Goal: Task Accomplishment & Management: Use online tool/utility

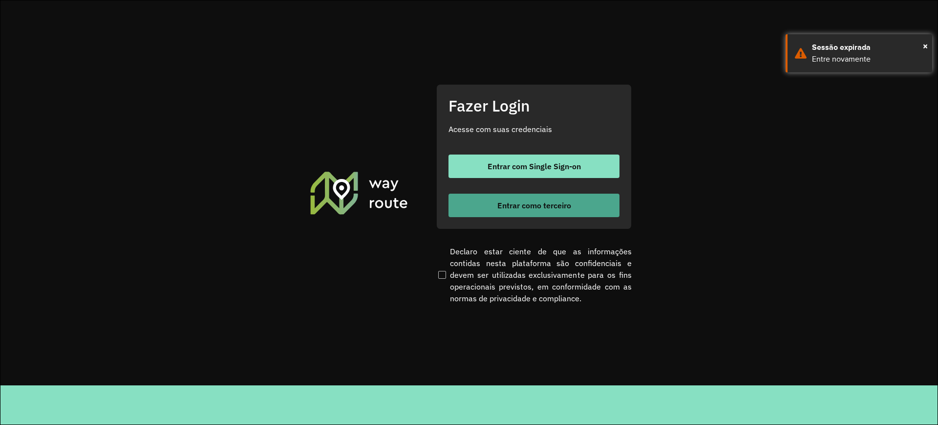
click at [483, 212] on button "Entrar como terceiro" at bounding box center [534, 205] width 171 height 23
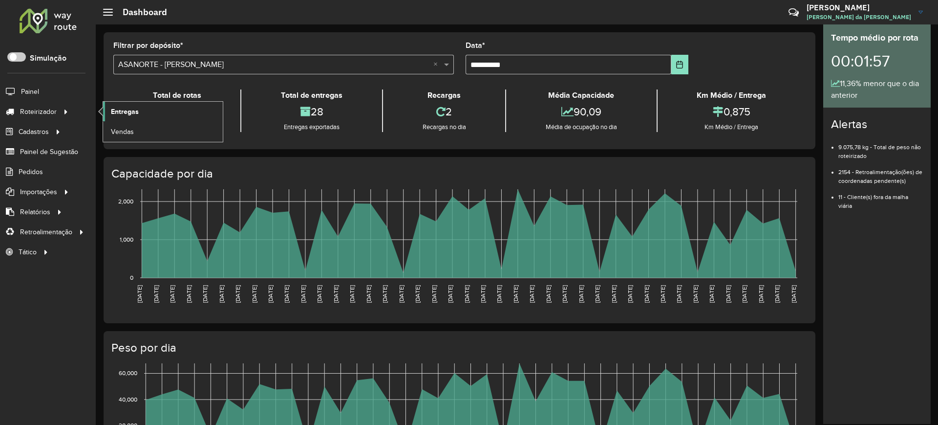
click at [139, 112] on link "Entregas" at bounding box center [163, 112] width 120 height 20
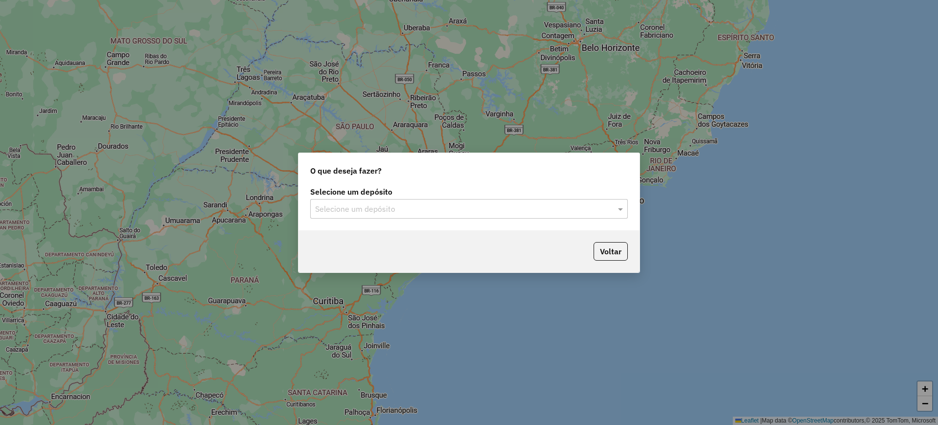
click at [351, 208] on input "text" at bounding box center [459, 209] width 288 height 12
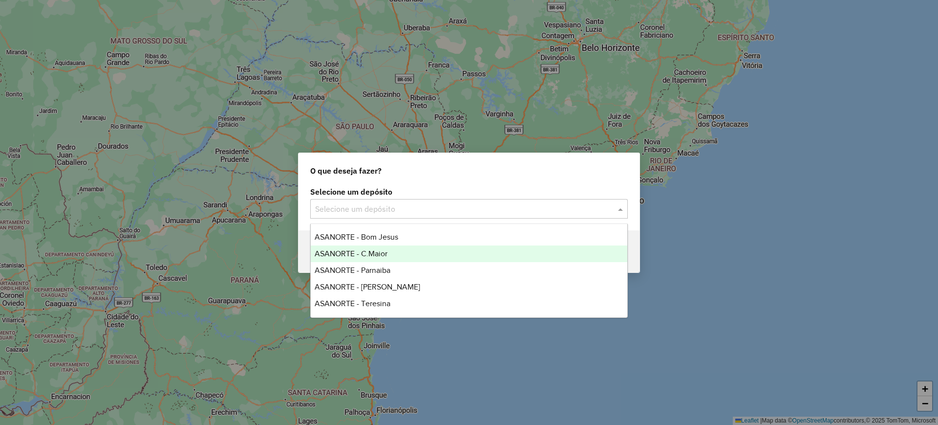
click at [369, 259] on div "ASANORTE - C.Maior" at bounding box center [469, 253] width 317 height 17
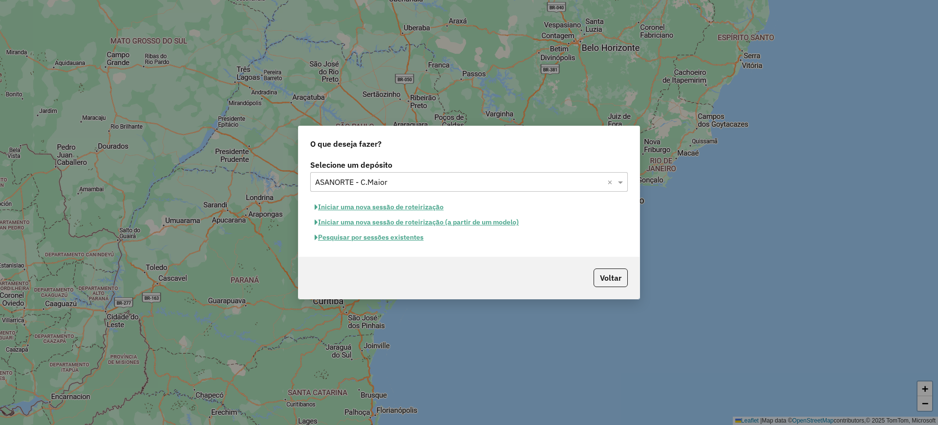
click at [384, 236] on button "Pesquisar por sessões existentes" at bounding box center [369, 237] width 118 height 15
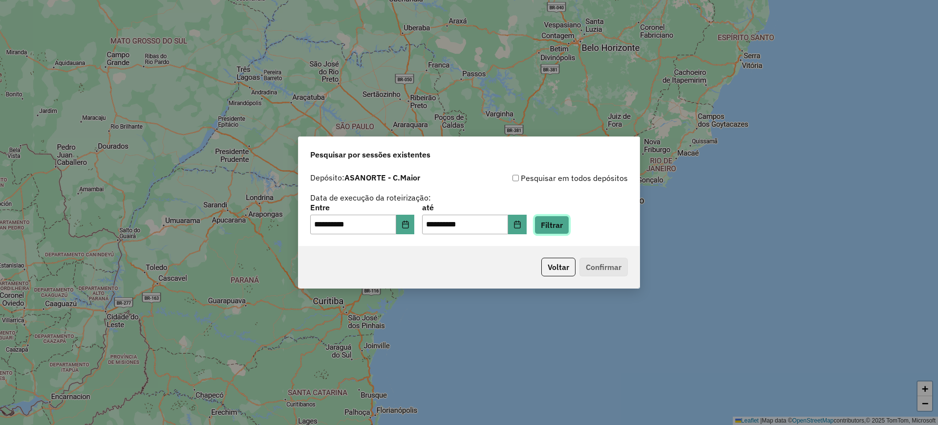
click at [569, 225] on button "Filtrar" at bounding box center [552, 225] width 35 height 19
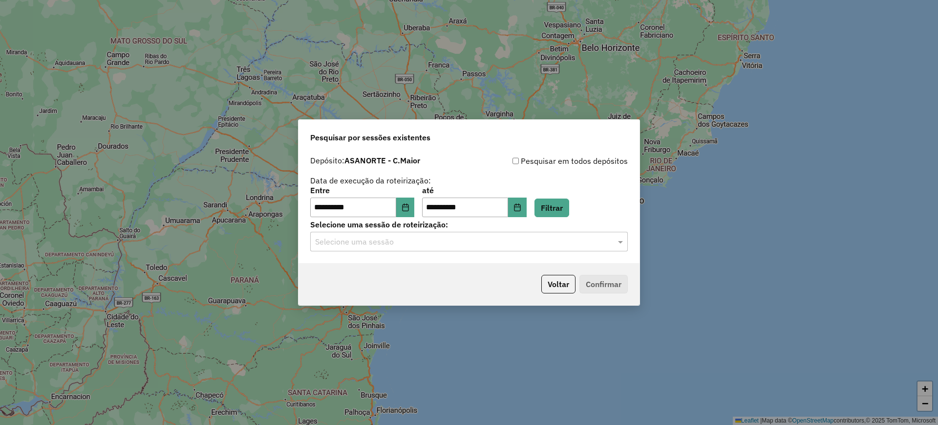
click at [399, 243] on input "text" at bounding box center [459, 242] width 288 height 12
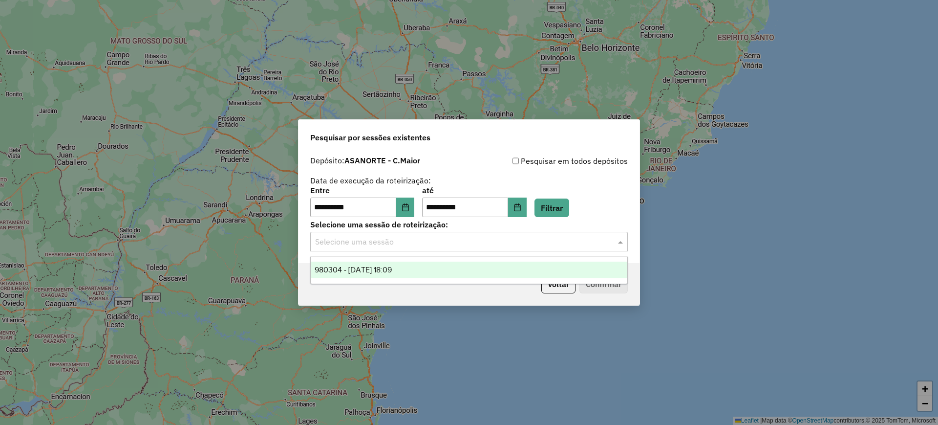
click at [391, 269] on span "980304 - 16/08/2025 18:09" at bounding box center [353, 269] width 77 height 8
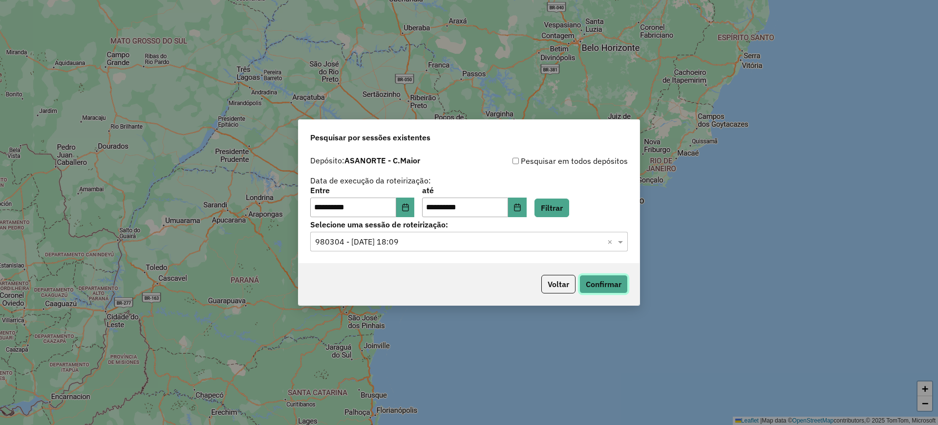
click at [597, 281] on button "Confirmar" at bounding box center [604, 284] width 48 height 19
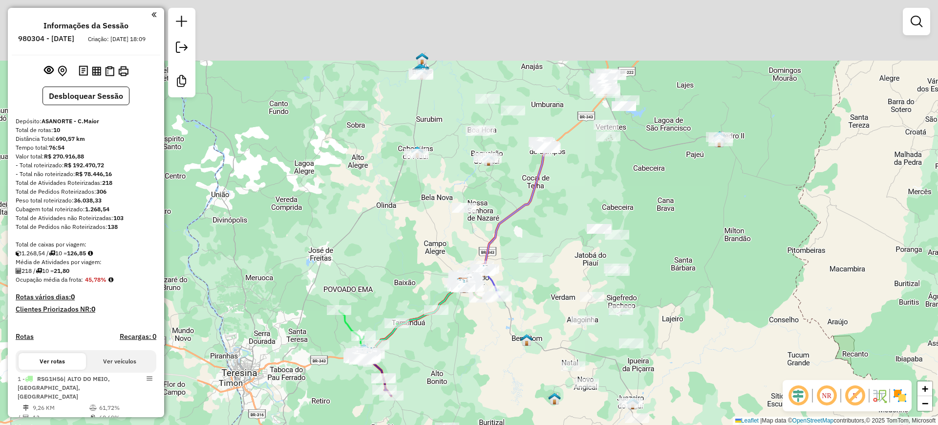
drag, startPoint x: 595, startPoint y: 143, endPoint x: 602, endPoint y: 170, distance: 27.4
click at [589, 199] on div "Janela de atendimento Grade de atendimento Capacidade Transportadoras Veículos …" at bounding box center [469, 212] width 938 height 425
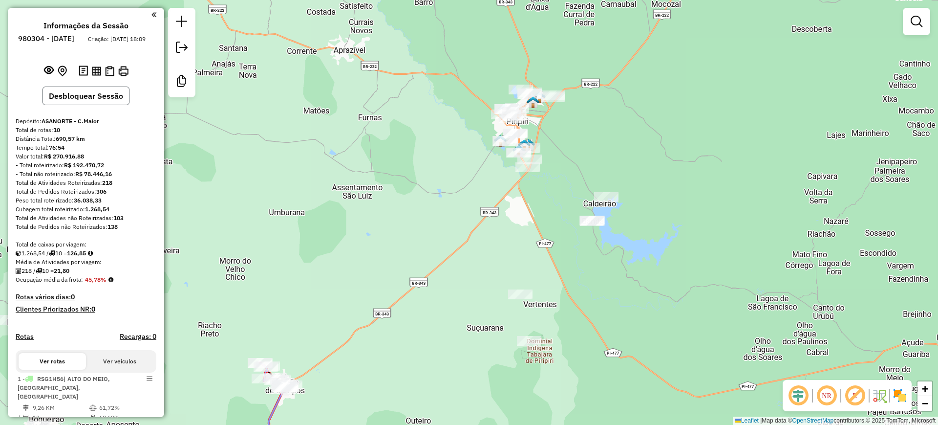
click at [86, 105] on button "Desbloquear Sessão" at bounding box center [86, 96] width 87 height 19
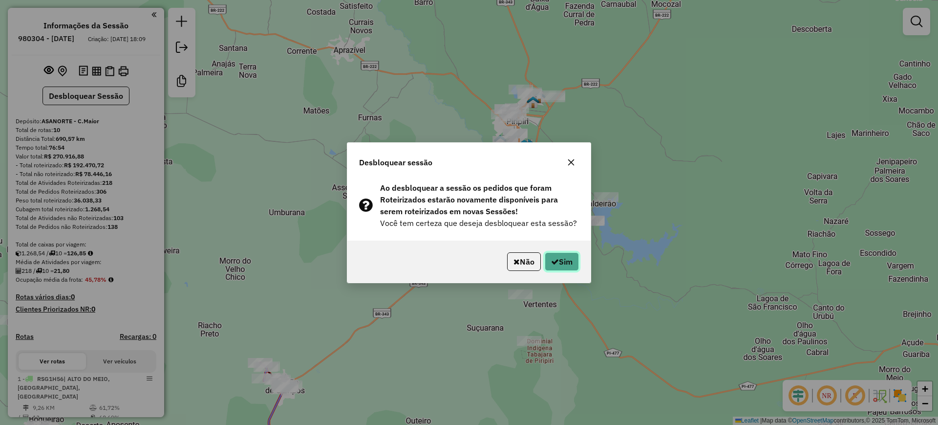
click at [554, 259] on icon "button" at bounding box center [555, 262] width 8 height 8
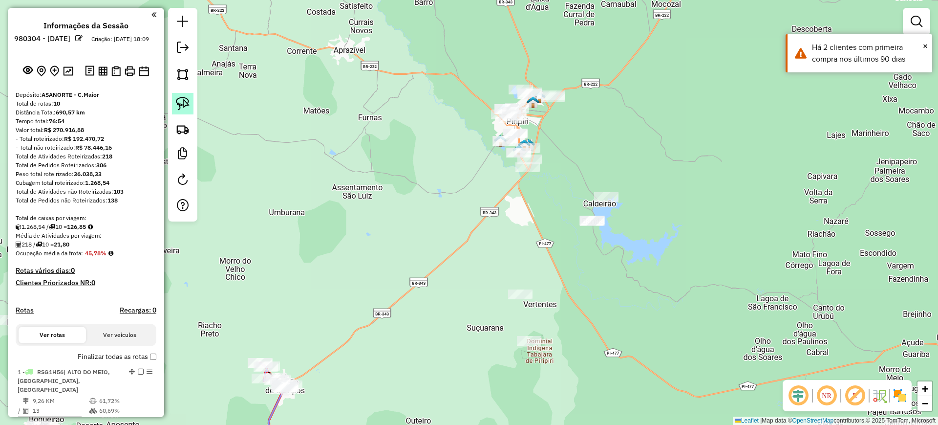
click at [179, 103] on img at bounding box center [183, 104] width 14 height 14
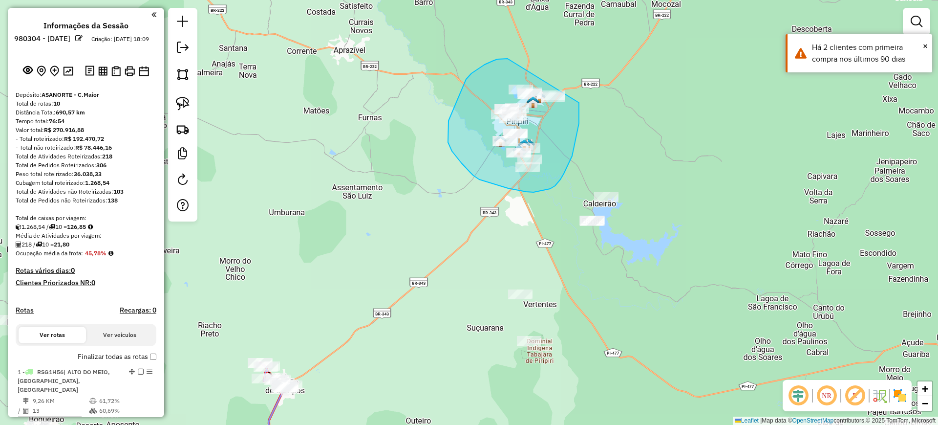
drag, startPoint x: 472, startPoint y: 73, endPoint x: 556, endPoint y: 70, distance: 84.1
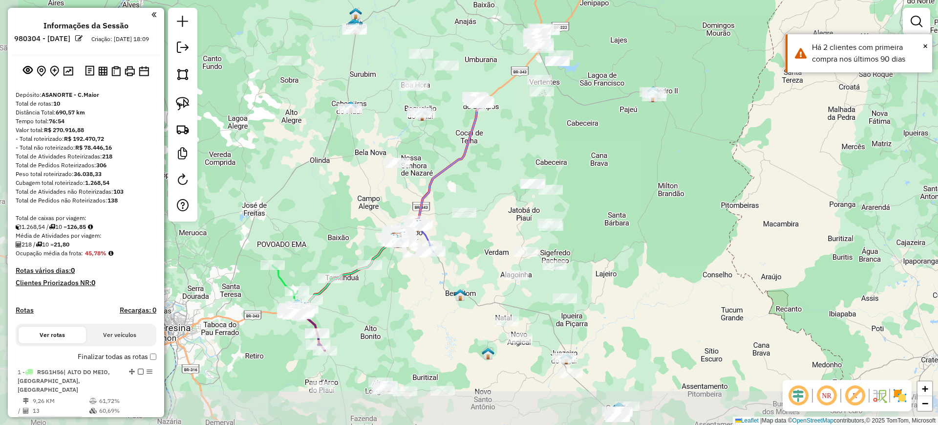
drag, startPoint x: 475, startPoint y: 166, endPoint x: 514, endPoint y: 69, distance: 103.7
click at [514, 69] on div "Janela de atendimento Grade de atendimento Capacidade Transportadoras Veículos …" at bounding box center [469, 212] width 938 height 425
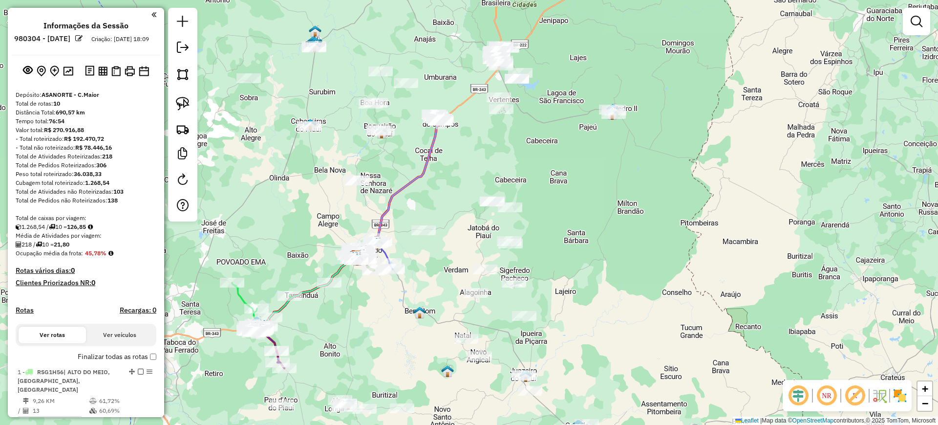
drag, startPoint x: 520, startPoint y: 168, endPoint x: 455, endPoint y: 174, distance: 66.3
click at [455, 174] on div "Janela de atendimento Grade de atendimento Capacidade Transportadoras Veículos …" at bounding box center [469, 212] width 938 height 425
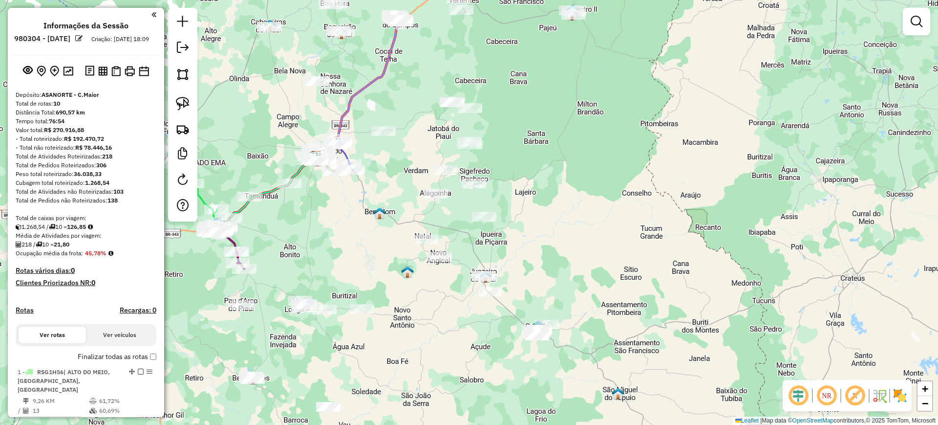
drag, startPoint x: 434, startPoint y: 269, endPoint x: 416, endPoint y: 189, distance: 82.2
click at [416, 189] on div "Janela de atendimento Grade de atendimento Capacidade Transportadoras Veículos …" at bounding box center [469, 212] width 938 height 425
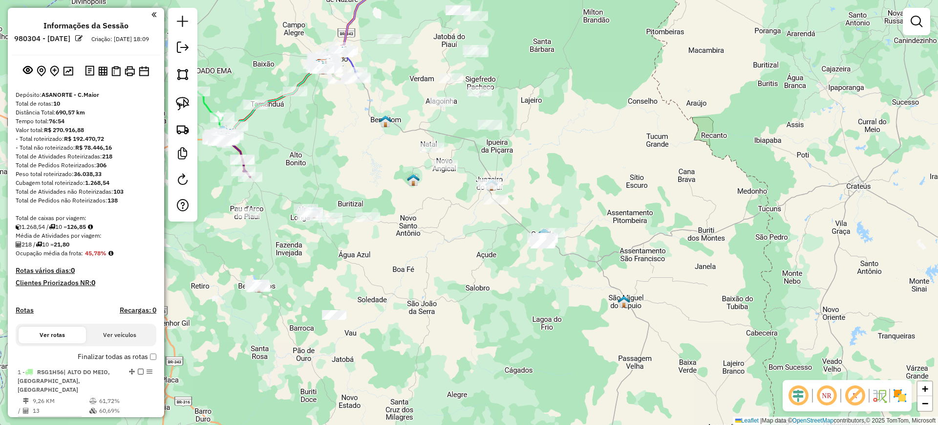
drag, startPoint x: 445, startPoint y: 331, endPoint x: 455, endPoint y: 247, distance: 84.7
click at [445, 247] on div "Janela de atendimento Grade de atendimento Capacidade Transportadoras Veículos …" at bounding box center [469, 212] width 938 height 425
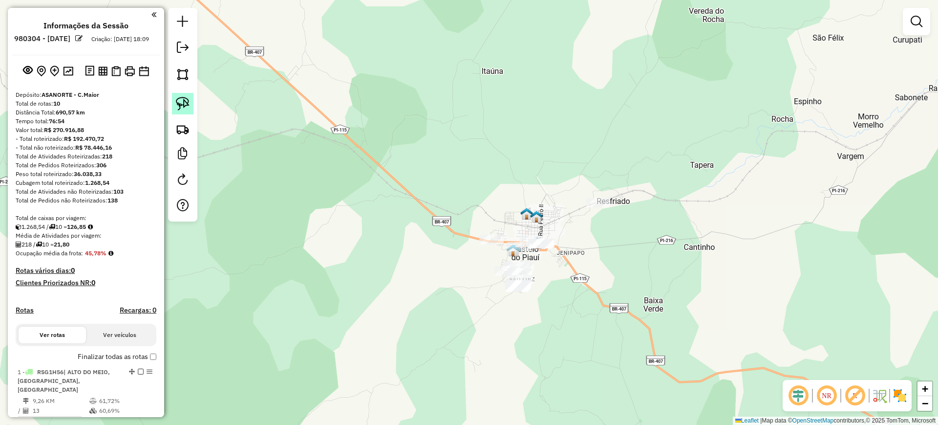
click at [176, 102] on img at bounding box center [183, 104] width 14 height 14
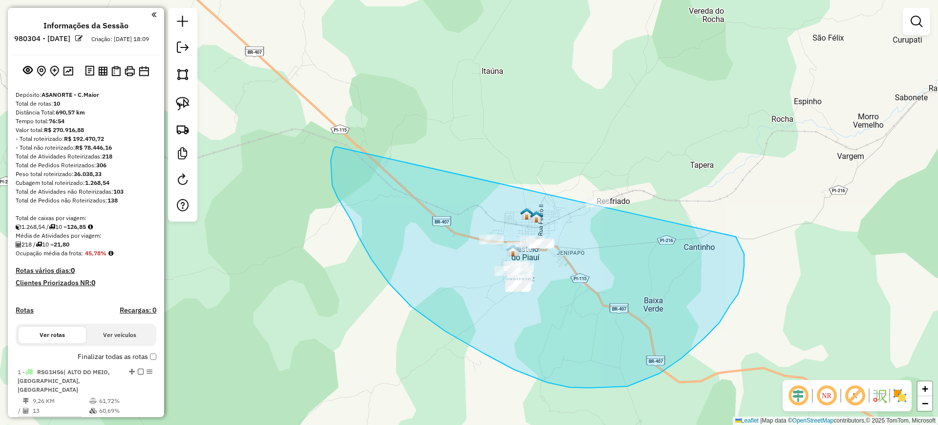
drag, startPoint x: 331, startPoint y: 168, endPoint x: 494, endPoint y: 175, distance: 163.4
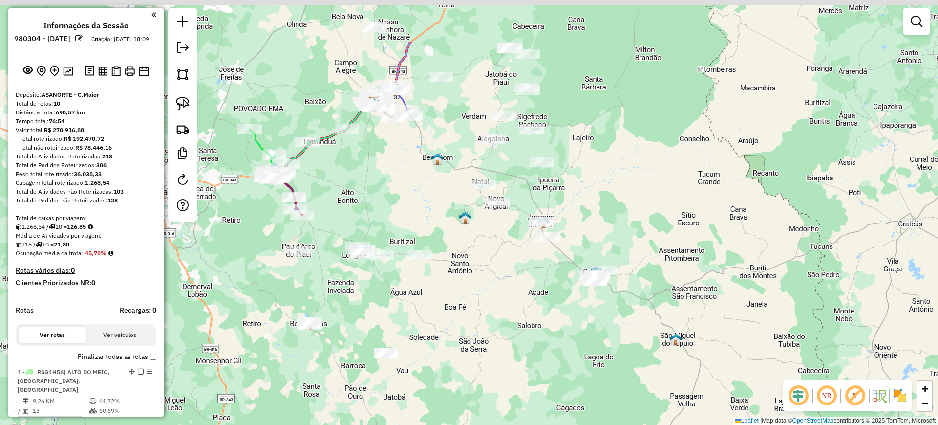
drag, startPoint x: 469, startPoint y: 159, endPoint x: 522, endPoint y: 251, distance: 106.0
click at [522, 251] on div "Janela de atendimento Grade de atendimento Capacidade Transportadoras Veículos …" at bounding box center [469, 212] width 938 height 425
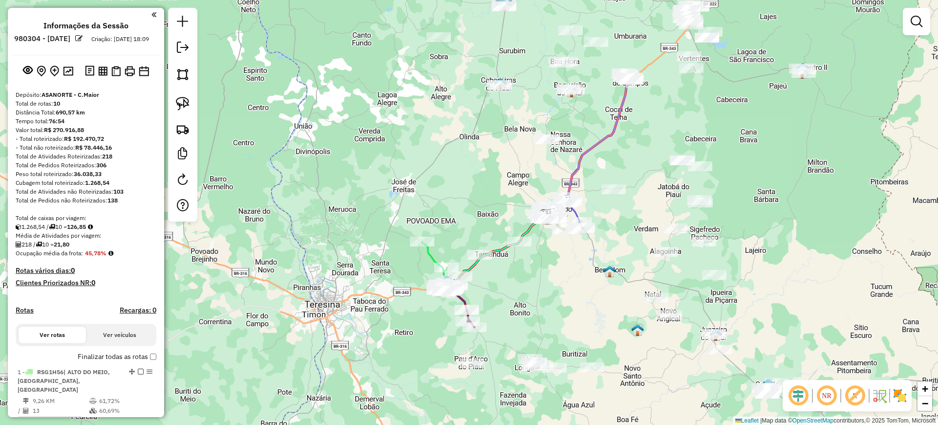
drag, startPoint x: 419, startPoint y: 182, endPoint x: 572, endPoint y: 256, distance: 170.1
click at [577, 277] on div "Janela de atendimento Grade de atendimento Capacidade Transportadoras Veículos …" at bounding box center [469, 212] width 938 height 425
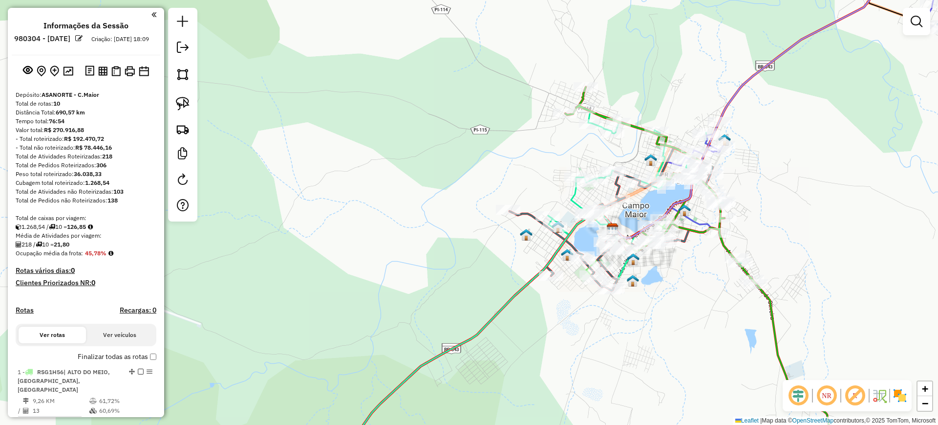
click at [571, 194] on icon at bounding box center [650, 195] width 204 height 174
select select "**********"
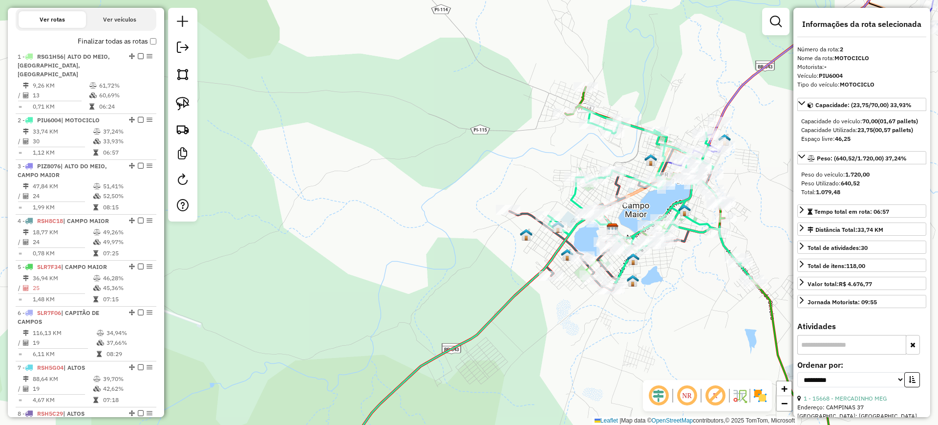
scroll to position [421, 0]
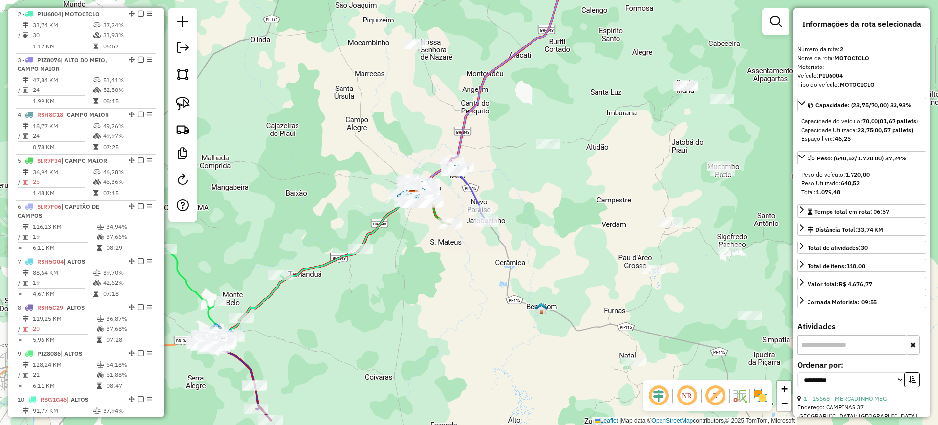
click at [466, 186] on icon at bounding box center [454, 190] width 66 height 63
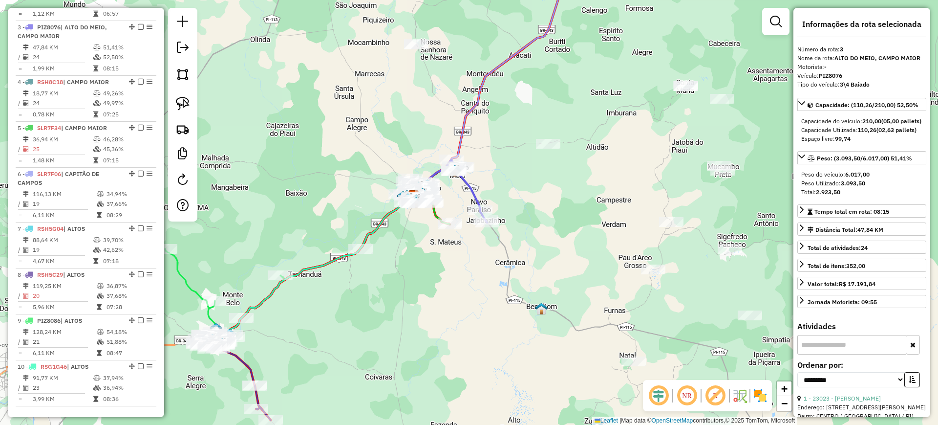
scroll to position [467, 0]
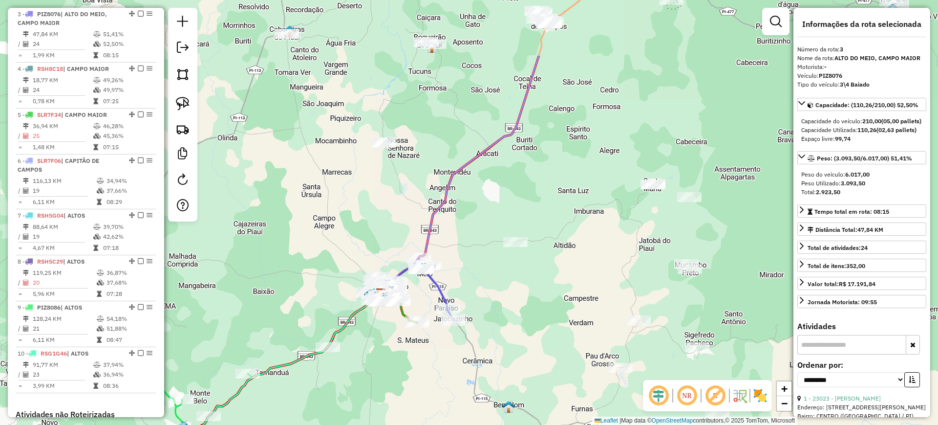
drag, startPoint x: 504, startPoint y: 180, endPoint x: 499, endPoint y: 256, distance: 75.4
click at [472, 276] on div "Janela de atendimento Grade de atendimento Capacidade Transportadoras Veículos …" at bounding box center [469, 212] width 938 height 425
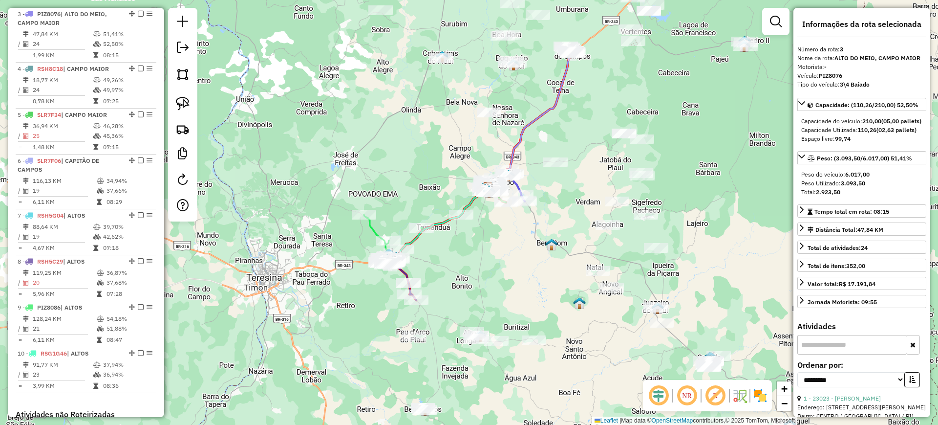
drag, startPoint x: 361, startPoint y: 231, endPoint x: 423, endPoint y: 172, distance: 85.4
click at [423, 171] on div "Janela de atendimento Grade de atendimento Capacidade Transportadoras Veículos …" at bounding box center [469, 212] width 938 height 425
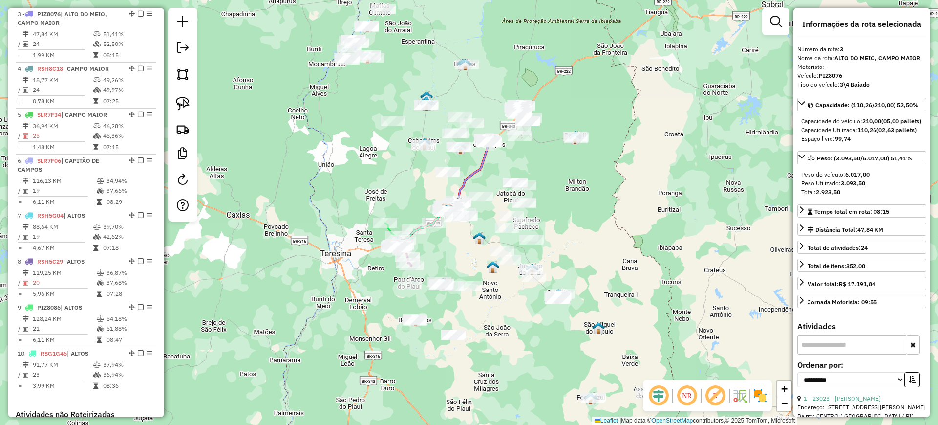
drag, startPoint x: 419, startPoint y: 177, endPoint x: 413, endPoint y: 195, distance: 19.0
click at [413, 195] on div "Janela de atendimento Grade de atendimento Capacidade Transportadoras Veículos …" at bounding box center [469, 212] width 938 height 425
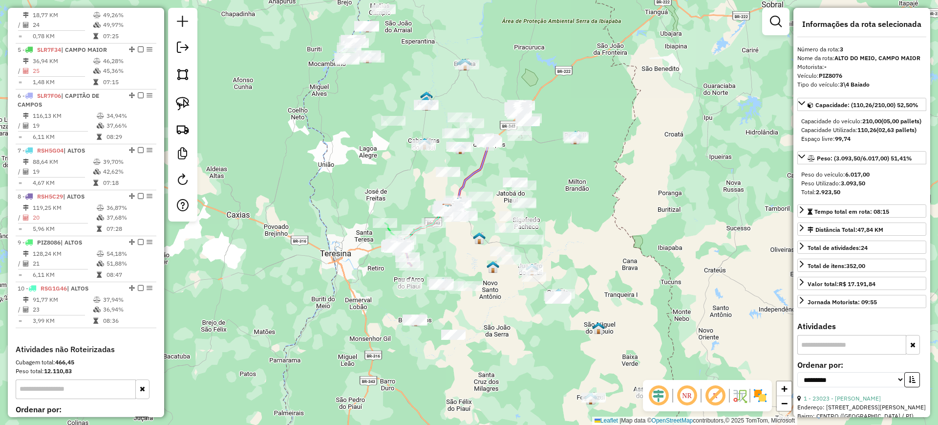
scroll to position [635, 0]
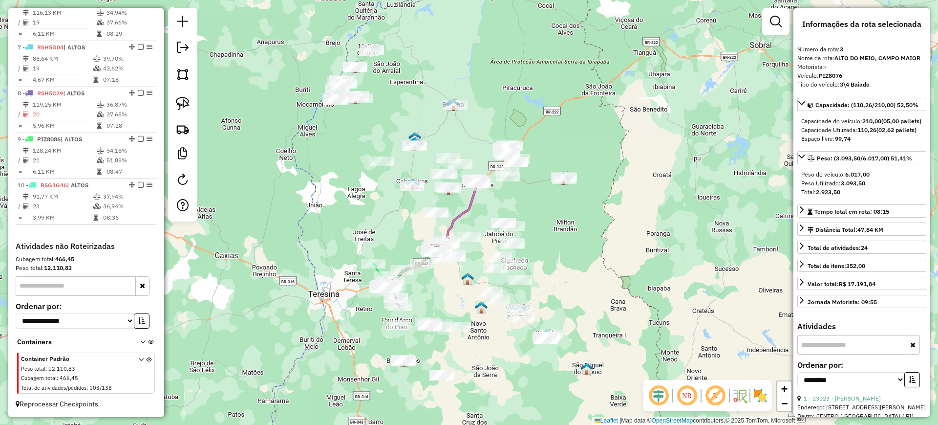
drag, startPoint x: 278, startPoint y: 147, endPoint x: 266, endPoint y: 186, distance: 41.3
click at [266, 186] on div "Janela de atendimento Grade de atendimento Capacidade Transportadoras Veículos …" at bounding box center [469, 212] width 938 height 425
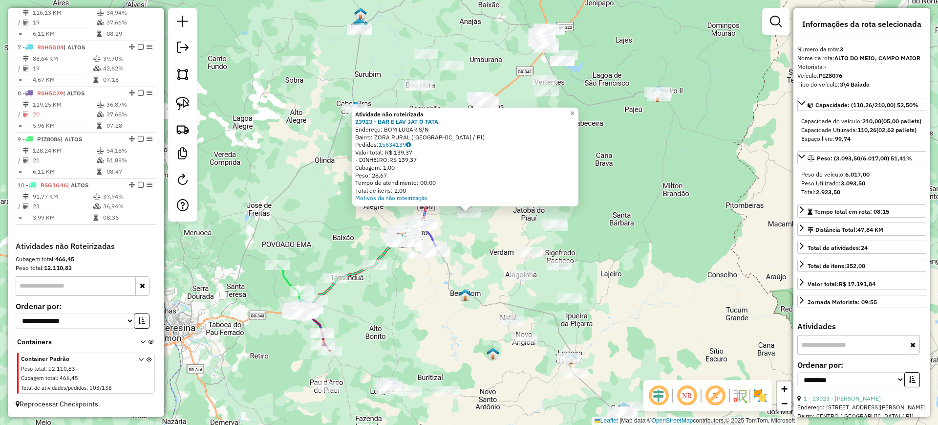
click at [504, 237] on div "Atividade não roteirizada 23923 - BAR E LAV JAT O TATA Endereço: BOM LUGAR S/N …" at bounding box center [469, 212] width 938 height 425
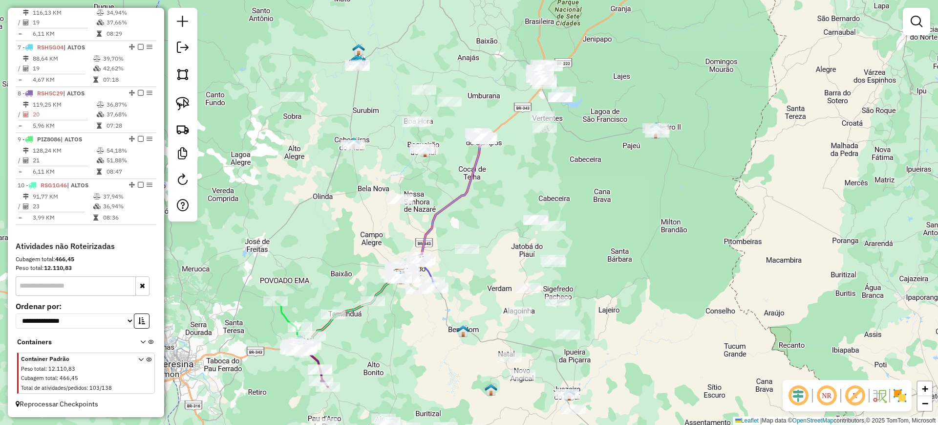
drag, startPoint x: 516, startPoint y: 148, endPoint x: 514, endPoint y: 187, distance: 39.6
click at [514, 187] on div "Janela de atendimento Grade de atendimento Capacidade Transportadoras Veículos …" at bounding box center [469, 212] width 938 height 425
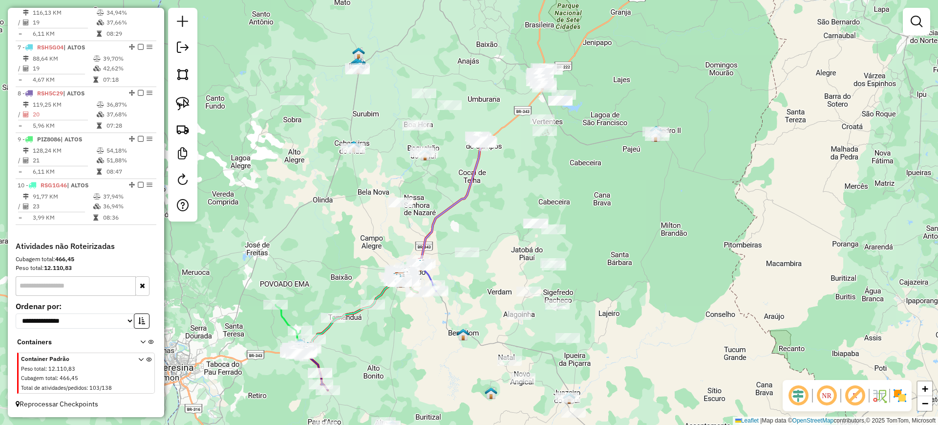
click at [580, 220] on div "Janela de atendimento Grade de atendimento Capacidade Transportadoras Veículos …" at bounding box center [469, 212] width 938 height 425
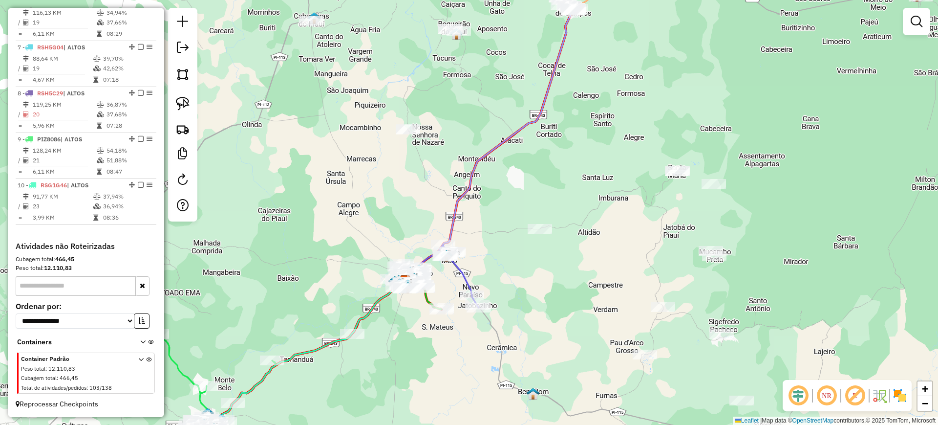
drag, startPoint x: 449, startPoint y: 271, endPoint x: 476, endPoint y: 248, distance: 35.0
click at [476, 248] on div "Janela de atendimento Grade de atendimento Capacidade Transportadoras Veículos …" at bounding box center [469, 212] width 938 height 425
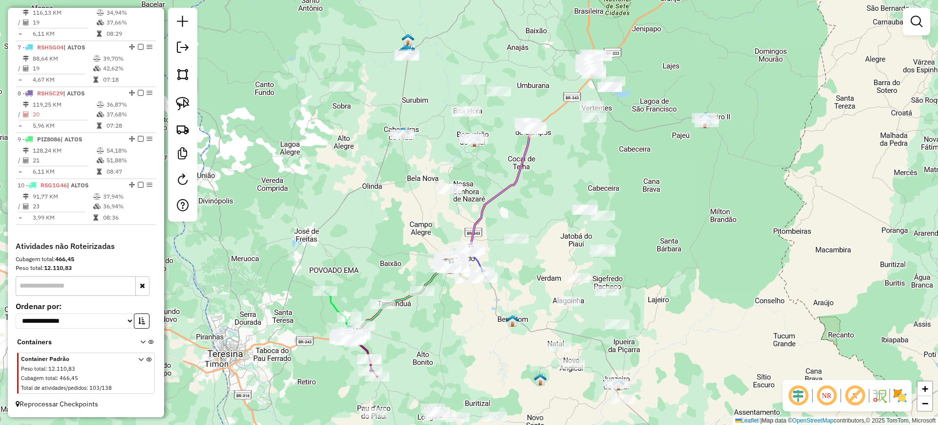
drag, startPoint x: 389, startPoint y: 246, endPoint x: 393, endPoint y: 255, distance: 10.3
click at [396, 255] on div "Janela de atendimento Grade de atendimento Capacidade Transportadoras Veículos …" at bounding box center [469, 212] width 938 height 425
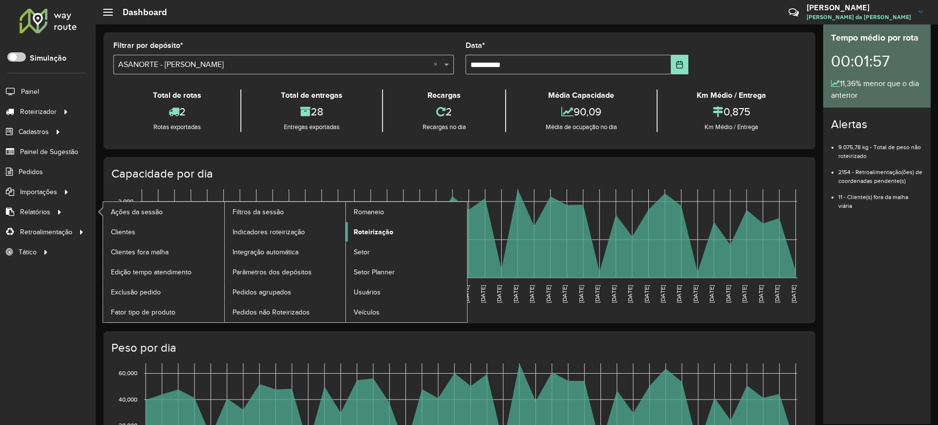
click at [369, 232] on span "Roteirização" at bounding box center [374, 232] width 40 height 10
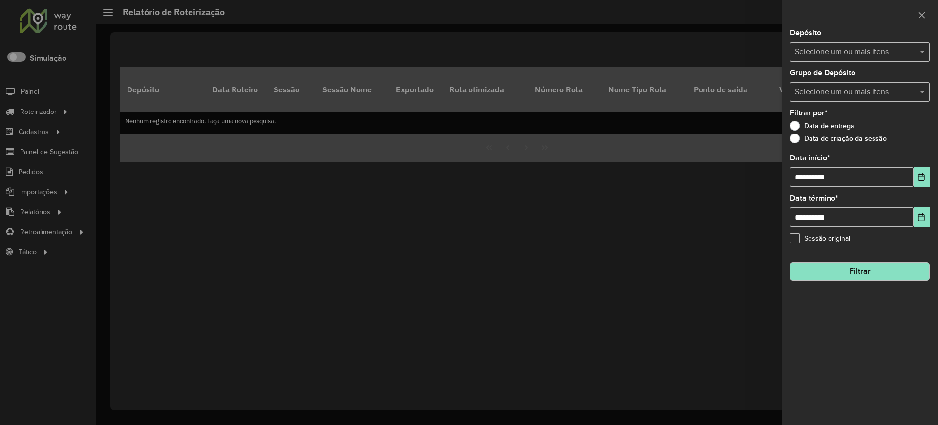
click at [827, 48] on input "text" at bounding box center [855, 52] width 125 height 12
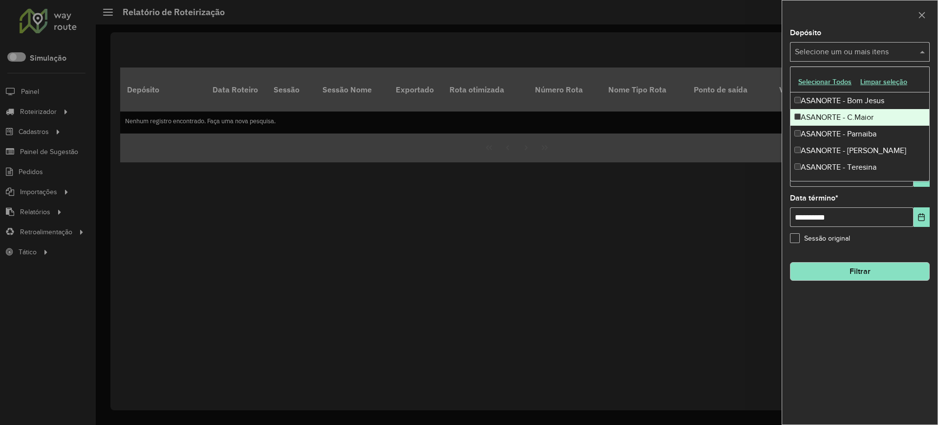
click at [832, 117] on div "ASANORTE - C.Maior" at bounding box center [860, 117] width 139 height 17
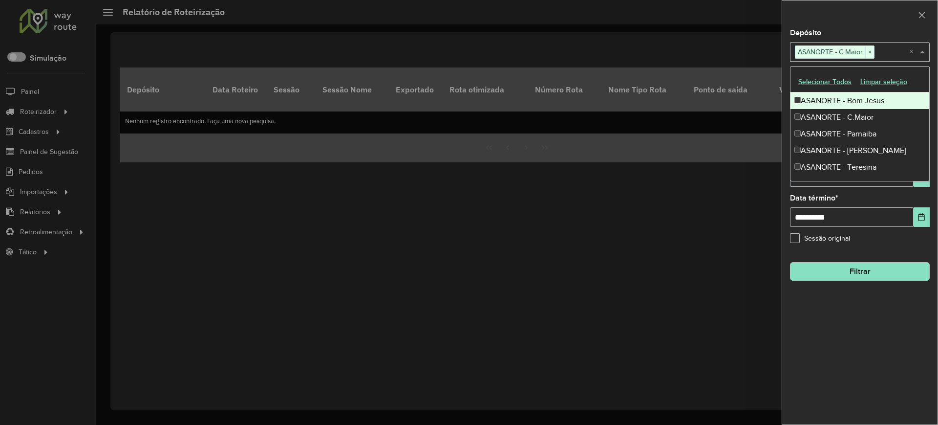
click at [869, 29] on div "Depósito Selecione um ou mais itens ASANORTE - C.Maior × ×" at bounding box center [860, 45] width 140 height 32
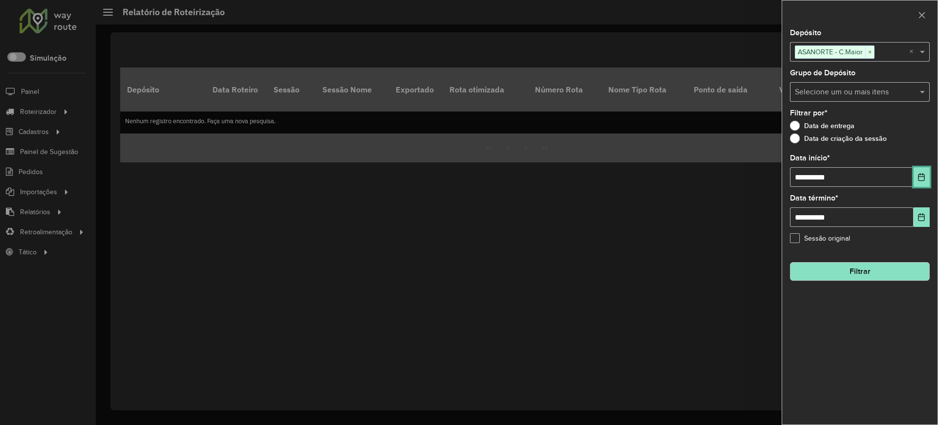
click at [919, 181] on button "Choose Date" at bounding box center [922, 177] width 16 height 20
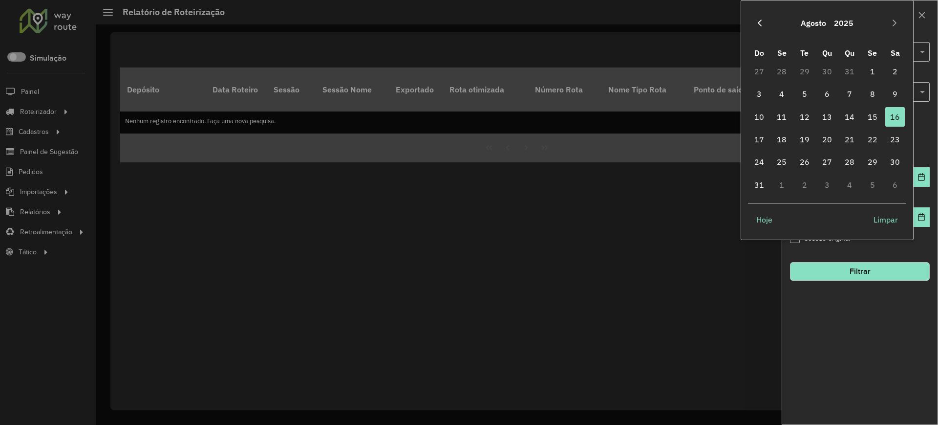
click at [756, 25] on icon "Previous Month" at bounding box center [760, 23] width 8 height 8
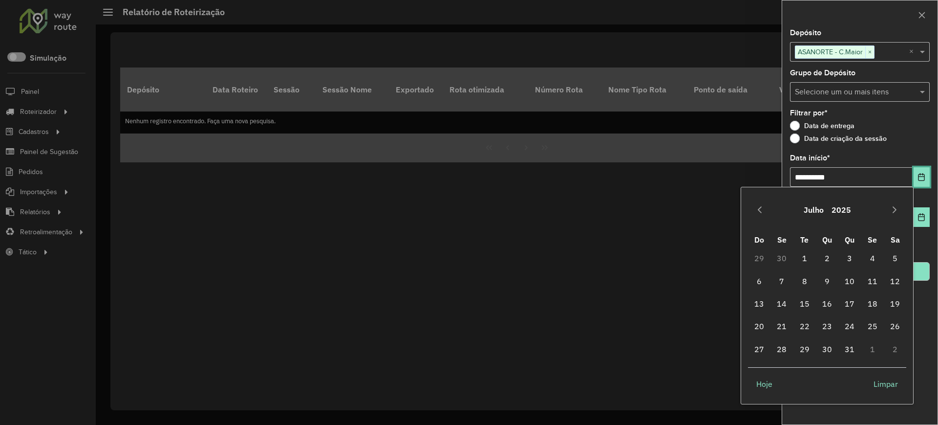
click at [924, 182] on button "Choose Date" at bounding box center [922, 177] width 16 height 20
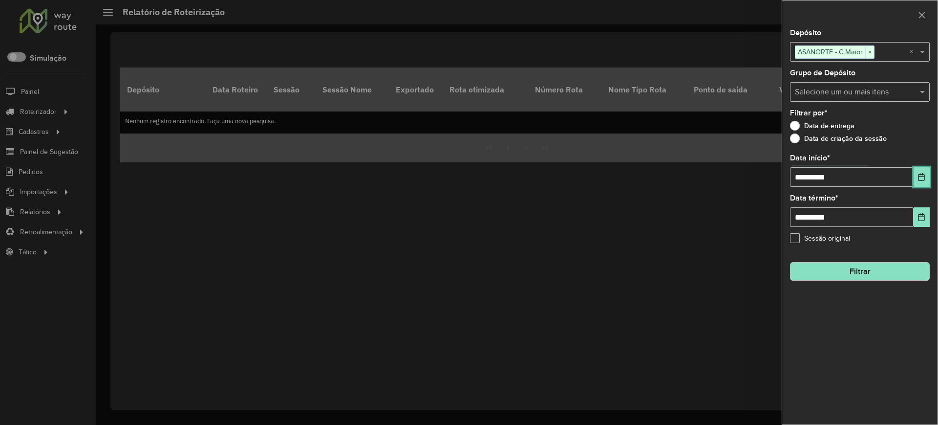
click at [921, 181] on button "Choose Date" at bounding box center [922, 177] width 16 height 20
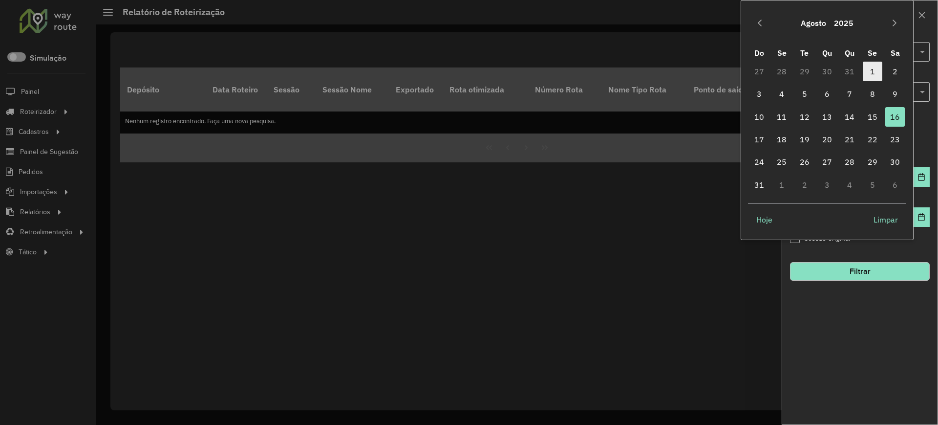
click at [873, 66] on span "1" at bounding box center [873, 72] width 20 height 20
type input "**********"
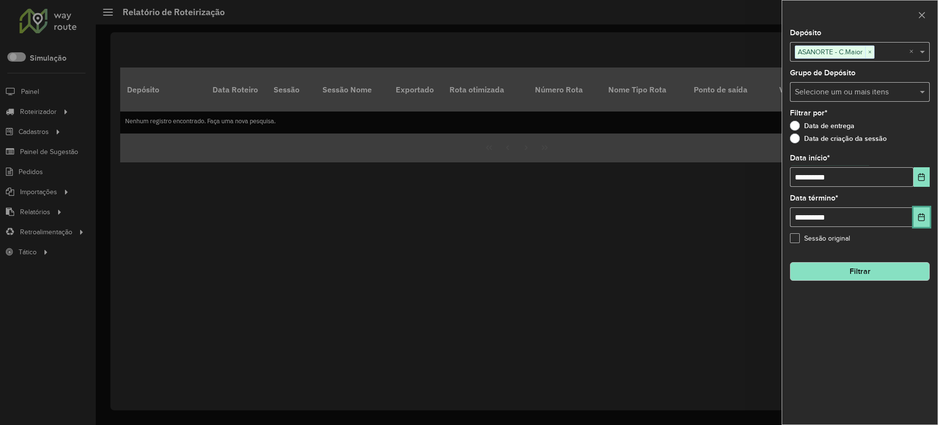
click at [923, 214] on icon "Choose Date" at bounding box center [922, 217] width 6 height 8
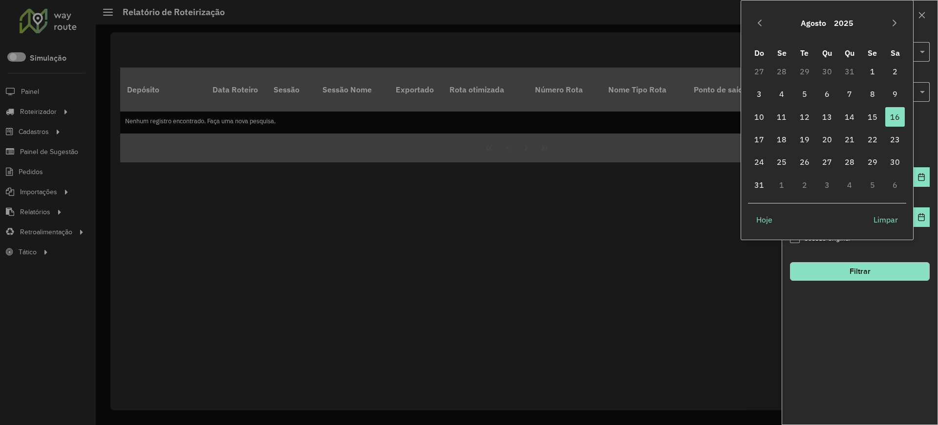
click at [880, 245] on div "Sessão original" at bounding box center [860, 241] width 140 height 12
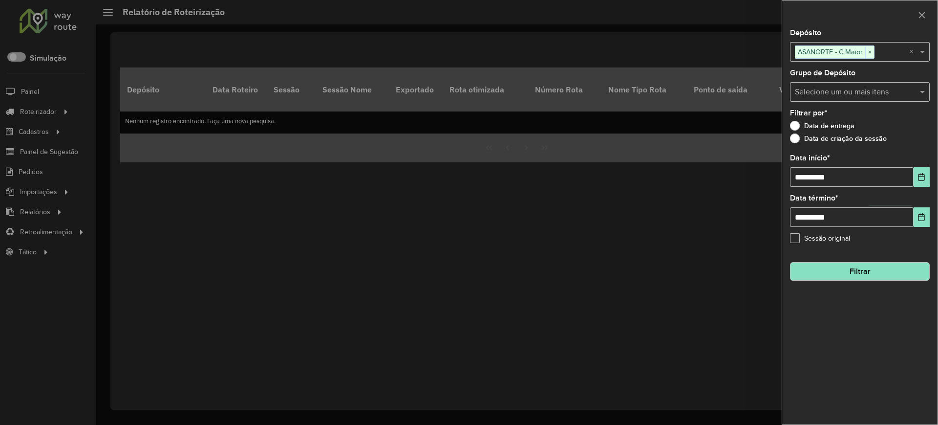
drag, startPoint x: 872, startPoint y: 270, endPoint x: 901, endPoint y: 281, distance: 30.3
click at [872, 271] on button "Filtrar" at bounding box center [860, 271] width 140 height 19
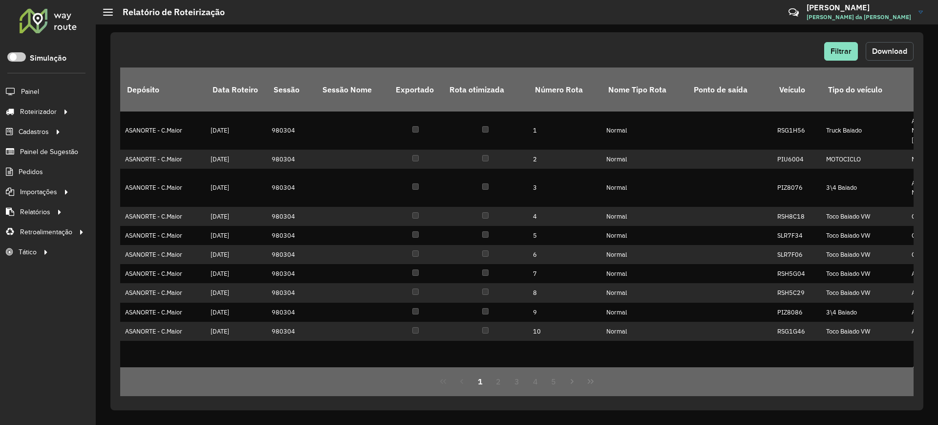
click at [884, 53] on span "Download" at bounding box center [889, 51] width 35 height 8
